Goal: Task Accomplishment & Management: Manage account settings

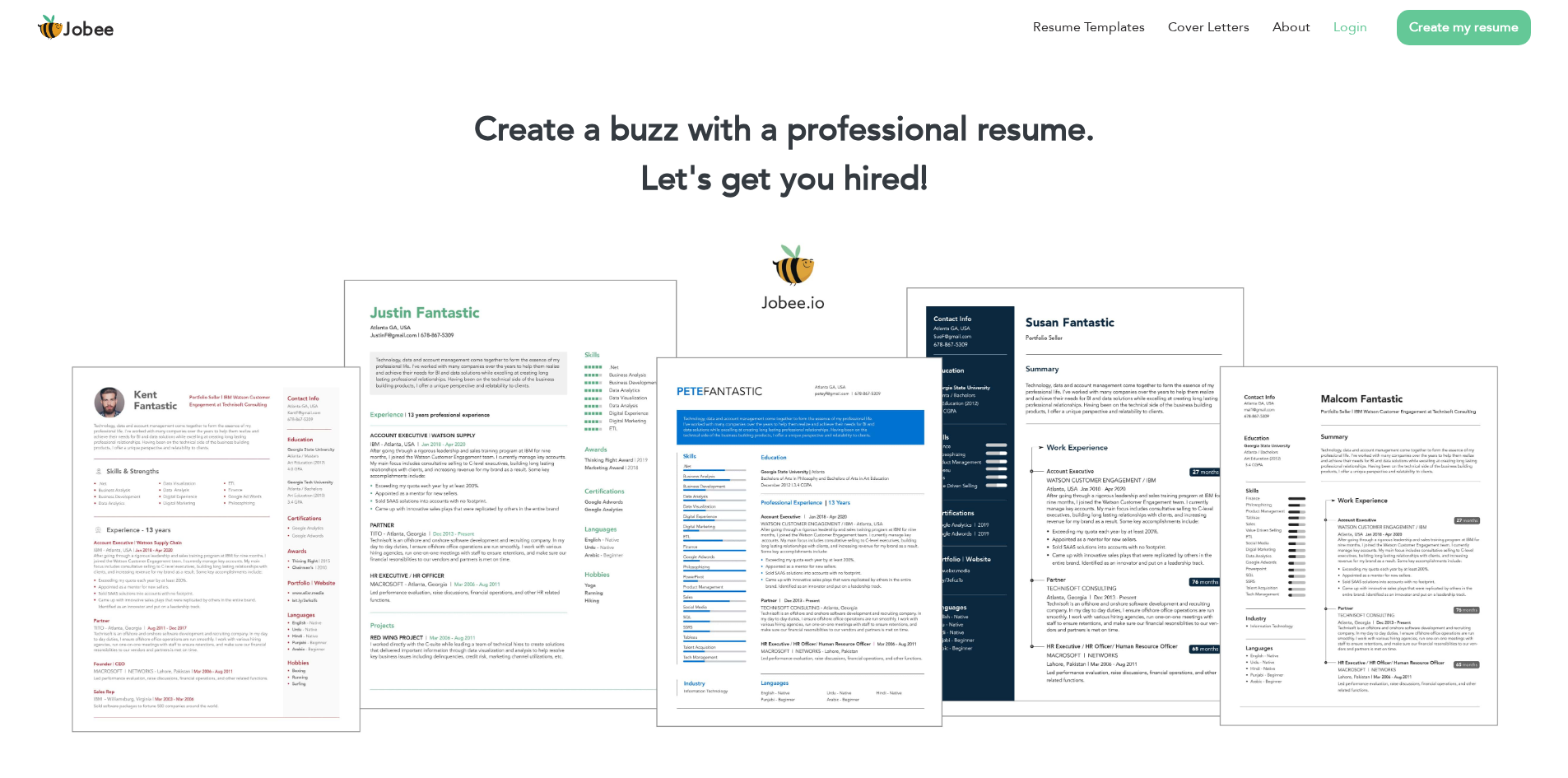
click at [1351, 18] on link "Login" at bounding box center [1351, 28] width 34 height 20
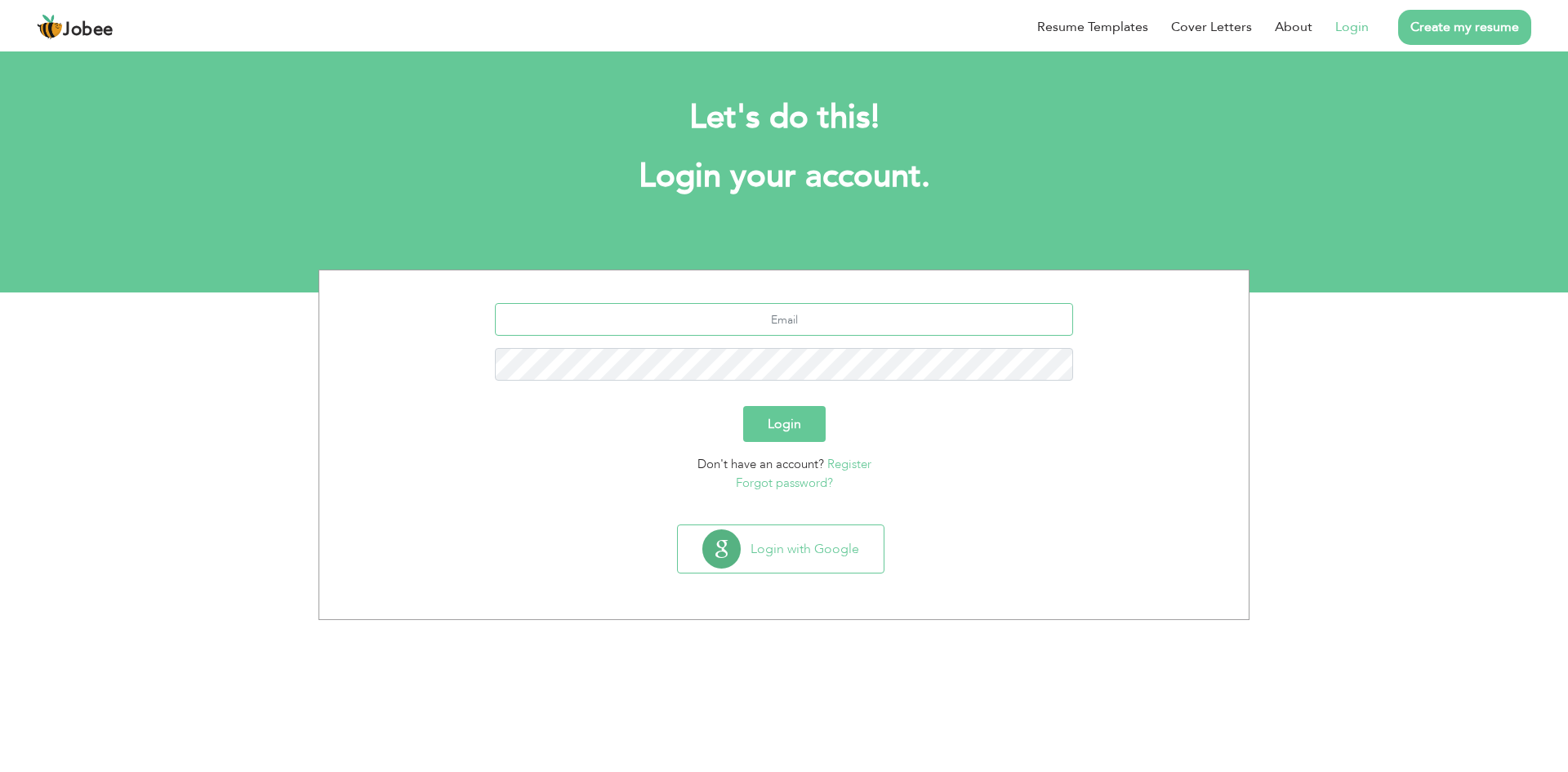
click at [795, 317] on input "text" at bounding box center [784, 320] width 579 height 33
type input "[EMAIL_ADDRESS][DOMAIN_NAME]"
click at [744, 406] on button "Login" at bounding box center [784, 423] width 83 height 36
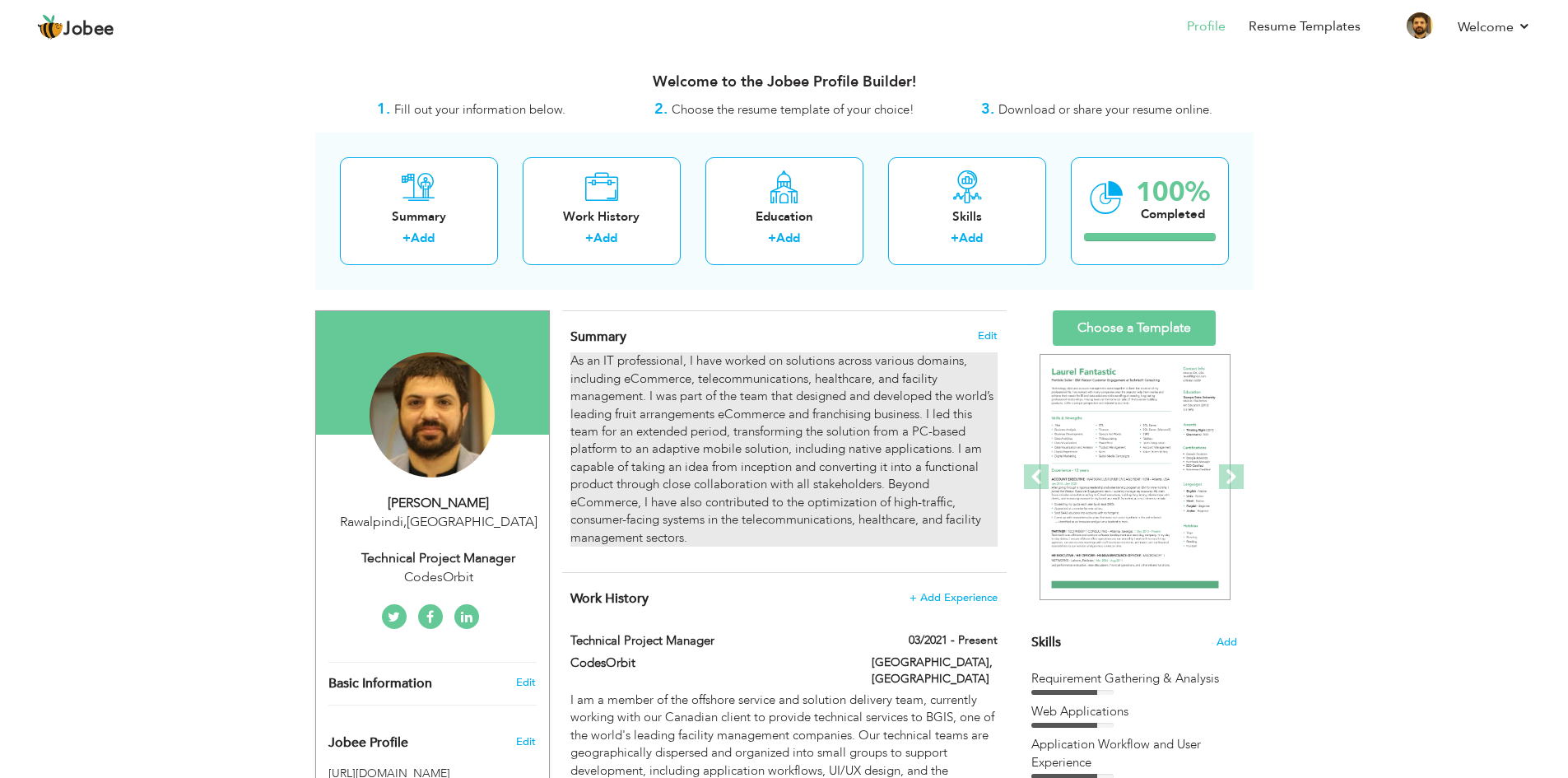
click at [910, 384] on p "As an IT professional, I have worked on solutions across various domains, inclu…" at bounding box center [784, 450] width 427 height 194
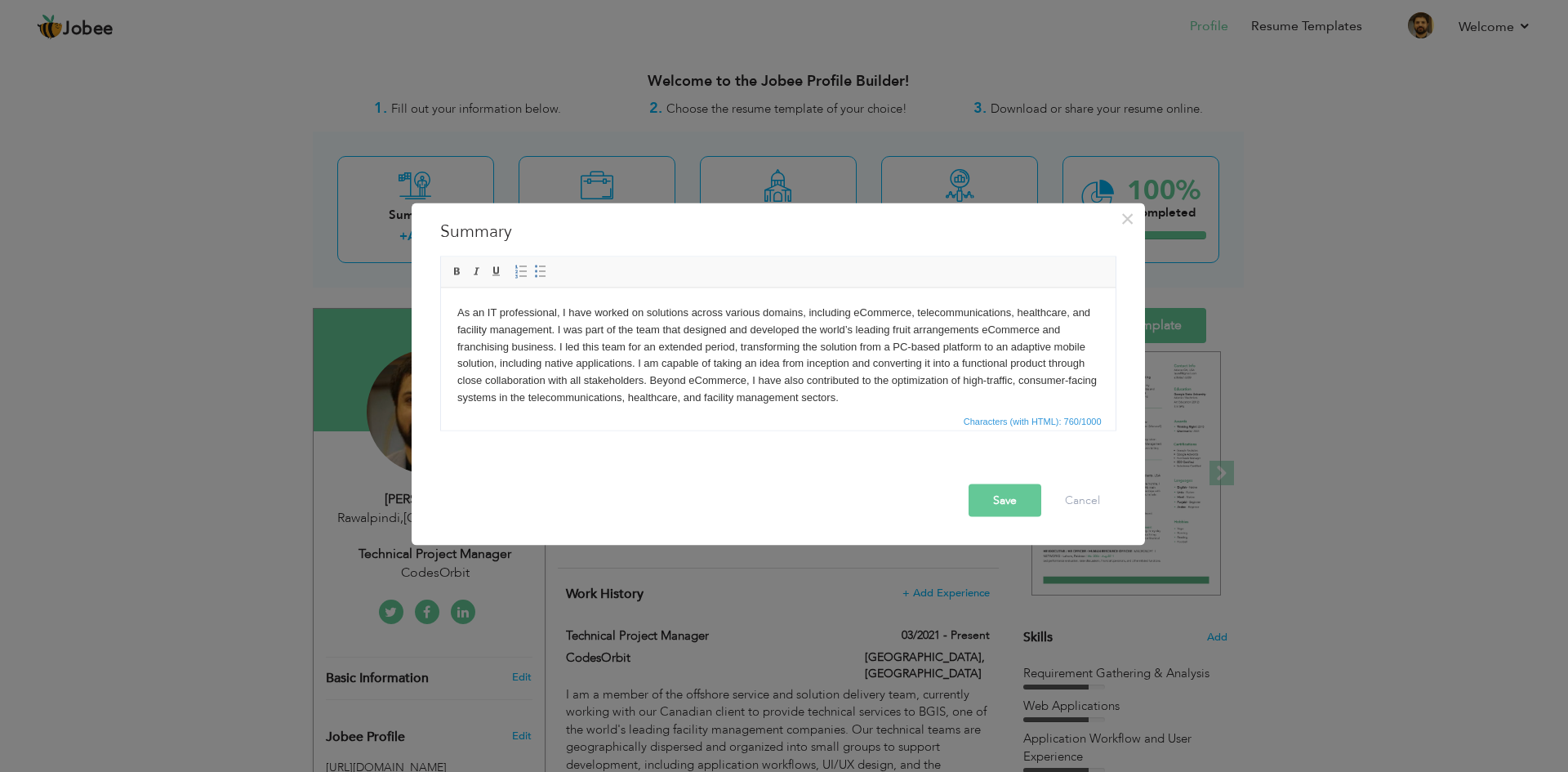
click at [903, 387] on p "As an IT professional, I have worked on solutions across various domains, inclu…" at bounding box center [777, 355] width 642 height 102
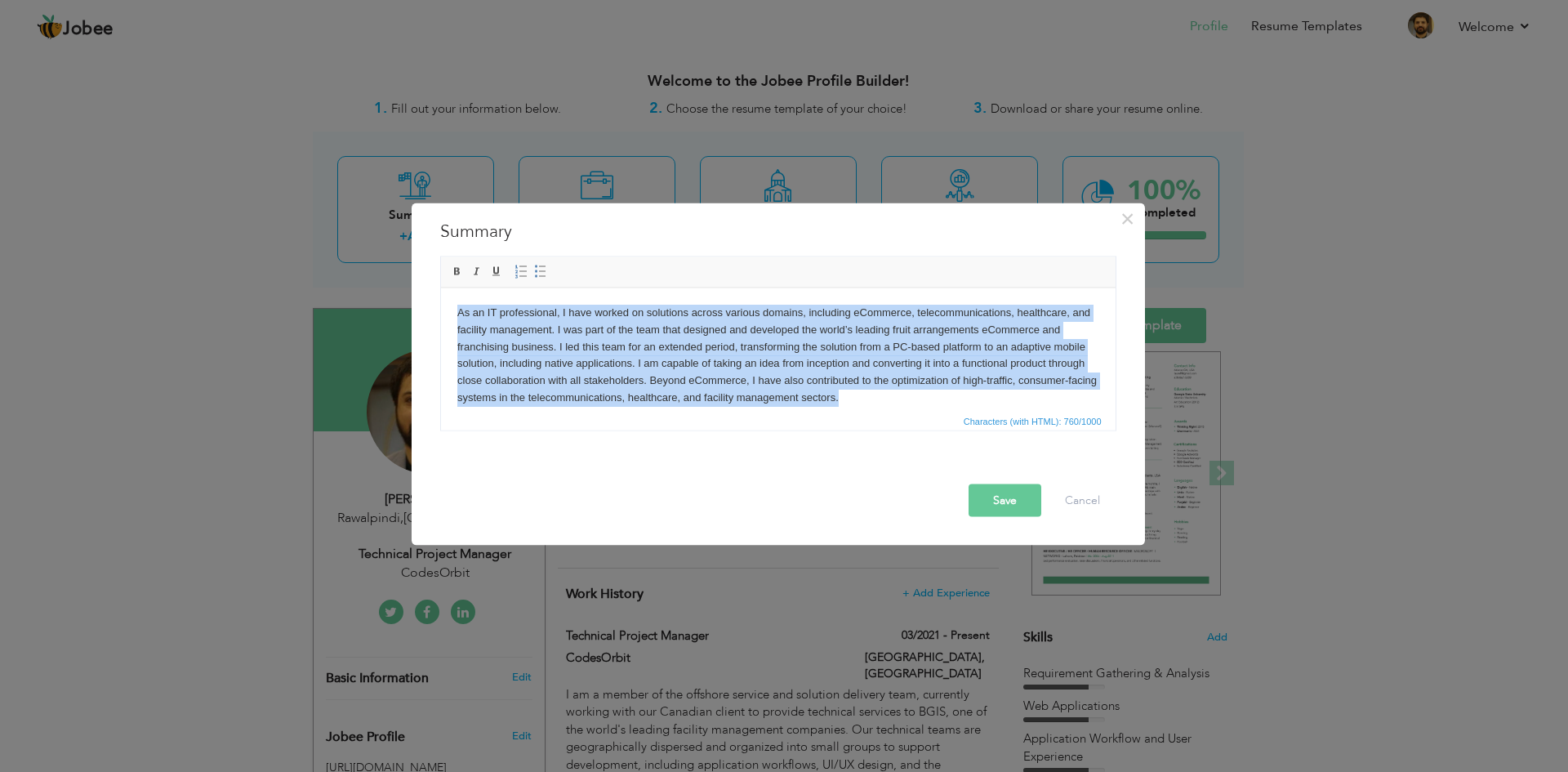
click at [903, 387] on p "As an IT professional, I have worked on solutions across various domains, inclu…" at bounding box center [777, 355] width 642 height 102
copy p "As an IT professional, I have worked on solutions across various domains, inclu…"
